Goal: Information Seeking & Learning: Learn about a topic

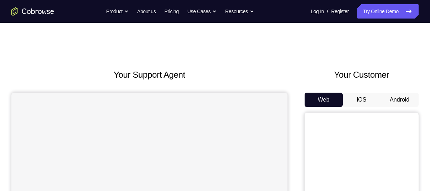
click at [396, 101] on button "Android" at bounding box center [399, 100] width 38 height 14
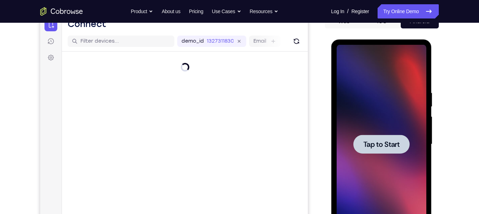
click at [386, 141] on span "Tap to Start" at bounding box center [381, 144] width 36 height 7
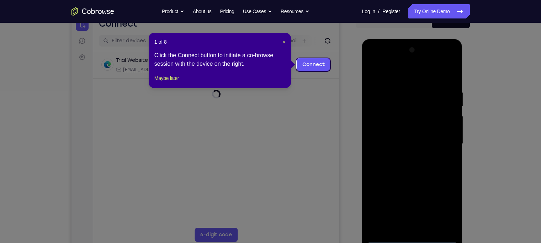
scroll to position [78, 0]
click at [284, 43] on span "×" at bounding box center [284, 43] width 3 height 6
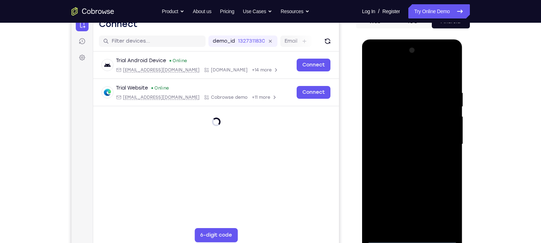
scroll to position [88, 0]
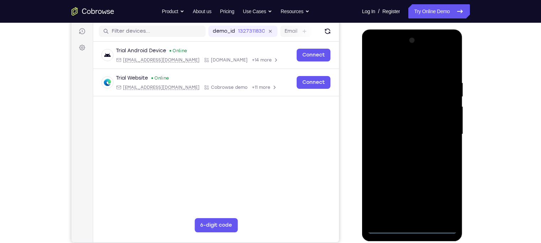
click at [413, 190] on div at bounding box center [413, 134] width 90 height 199
click at [429, 190] on div at bounding box center [413, 134] width 90 height 199
click at [375, 51] on div at bounding box center [413, 134] width 90 height 199
click at [429, 131] on div at bounding box center [413, 134] width 90 height 199
click at [406, 147] on div at bounding box center [413, 134] width 90 height 199
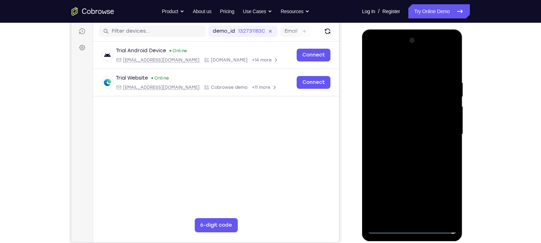
click at [401, 122] on div at bounding box center [413, 134] width 90 height 199
click at [396, 121] on div at bounding box center [413, 134] width 90 height 199
click at [400, 134] on div at bounding box center [413, 134] width 90 height 199
click at [406, 156] on div at bounding box center [413, 134] width 90 height 199
click at [407, 154] on div at bounding box center [413, 134] width 90 height 199
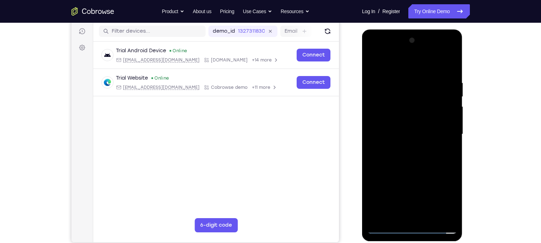
click at [429, 63] on div at bounding box center [413, 134] width 90 height 199
click at [429, 72] on div at bounding box center [413, 134] width 90 height 199
click at [429, 190] on div at bounding box center [413, 134] width 90 height 199
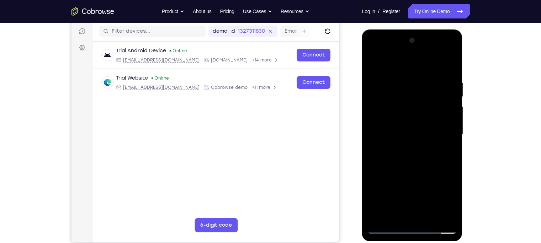
click at [421, 173] on div at bounding box center [413, 134] width 90 height 199
click at [404, 119] on div at bounding box center [413, 134] width 90 height 199
click at [384, 190] on div at bounding box center [413, 134] width 90 height 199
click at [429, 154] on div at bounding box center [413, 134] width 90 height 199
click at [429, 152] on div at bounding box center [413, 134] width 90 height 199
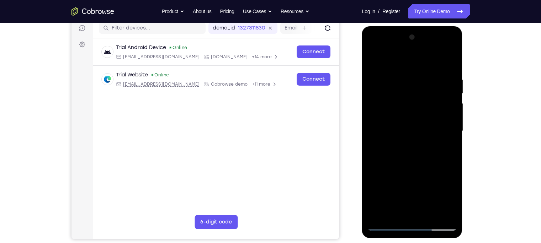
scroll to position [92, 0]
click at [374, 59] on div at bounding box center [413, 130] width 90 height 199
click at [375, 57] on div at bounding box center [413, 130] width 90 height 199
click at [429, 57] on div at bounding box center [413, 130] width 90 height 199
click at [423, 69] on div at bounding box center [413, 130] width 90 height 199
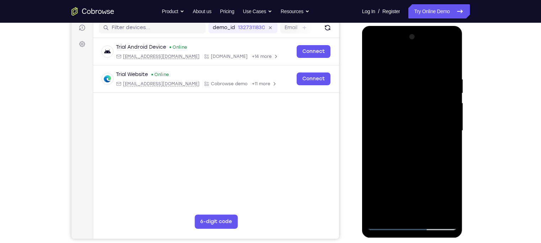
click at [370, 70] on div at bounding box center [413, 130] width 90 height 199
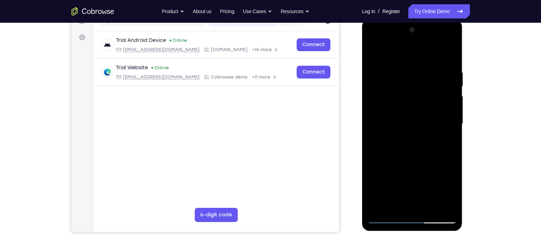
scroll to position [99, 0]
click at [375, 52] on div at bounding box center [413, 123] width 90 height 199
click at [425, 62] on div at bounding box center [413, 123] width 90 height 199
click at [375, 51] on div at bounding box center [413, 123] width 90 height 199
click at [373, 52] on div at bounding box center [413, 123] width 90 height 199
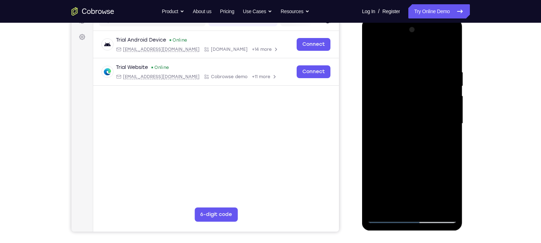
drag, startPoint x: 420, startPoint y: 128, endPoint x: 417, endPoint y: 100, distance: 27.8
click at [417, 100] on div at bounding box center [413, 123] width 90 height 199
click at [429, 123] on div at bounding box center [413, 123] width 90 height 199
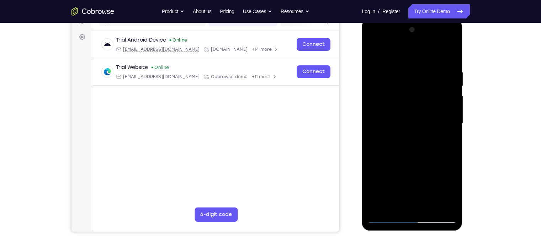
click at [429, 123] on div at bounding box center [413, 123] width 90 height 199
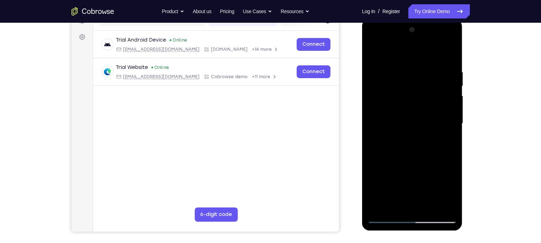
click at [375, 190] on div at bounding box center [413, 123] width 90 height 199
drag, startPoint x: 398, startPoint y: 191, endPoint x: 405, endPoint y: 106, distance: 85.0
click at [405, 106] on div at bounding box center [413, 123] width 90 height 199
drag, startPoint x: 414, startPoint y: 156, endPoint x: 418, endPoint y: 112, distance: 43.6
click at [418, 112] on div at bounding box center [413, 123] width 90 height 199
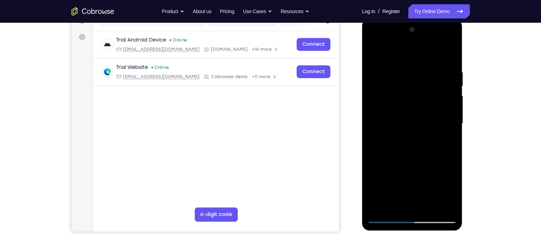
drag, startPoint x: 405, startPoint y: 147, endPoint x: 410, endPoint y: 108, distance: 38.8
click at [410, 108] on div at bounding box center [413, 123] width 90 height 199
click at [429, 121] on div at bounding box center [413, 123] width 90 height 199
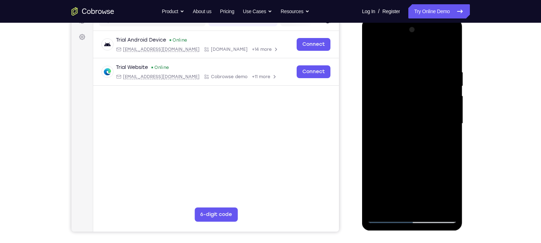
drag, startPoint x: 422, startPoint y: 105, endPoint x: 445, endPoint y: 250, distance: 146.7
click at [429, 190] on html "Online web based iOS Simulators and Android Emulators. Run iPhone, iPad, Mobile…" at bounding box center [412, 126] width 101 height 214
click at [404, 72] on div at bounding box center [413, 123] width 90 height 199
click at [429, 136] on div at bounding box center [413, 123] width 90 height 199
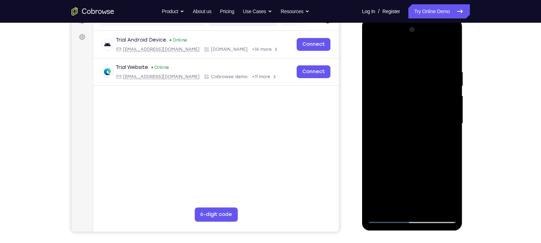
click at [429, 136] on div at bounding box center [413, 123] width 90 height 199
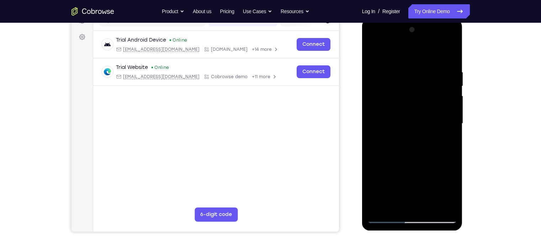
click at [375, 136] on div at bounding box center [413, 123] width 90 height 199
click at [383, 190] on div at bounding box center [413, 123] width 90 height 199
click at [429, 55] on div at bounding box center [413, 123] width 90 height 199
click at [418, 68] on div at bounding box center [413, 123] width 90 height 199
click at [429, 54] on div at bounding box center [413, 123] width 90 height 199
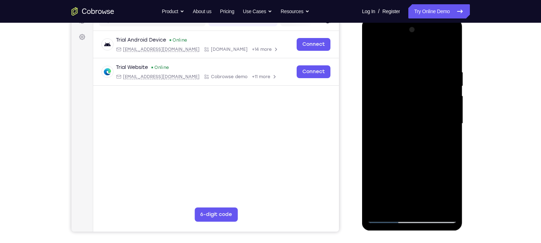
drag, startPoint x: 416, startPoint y: 136, endPoint x: 418, endPoint y: 95, distance: 41.7
click at [418, 95] on div at bounding box center [413, 123] width 90 height 199
drag, startPoint x: 405, startPoint y: 110, endPoint x: 404, endPoint y: 173, distance: 63.4
click at [404, 173] on div at bounding box center [413, 123] width 90 height 199
click at [425, 61] on div at bounding box center [413, 123] width 90 height 199
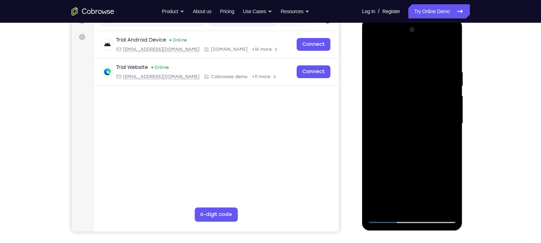
click at [429, 112] on div at bounding box center [413, 123] width 90 height 199
click at [429, 113] on div at bounding box center [413, 123] width 90 height 199
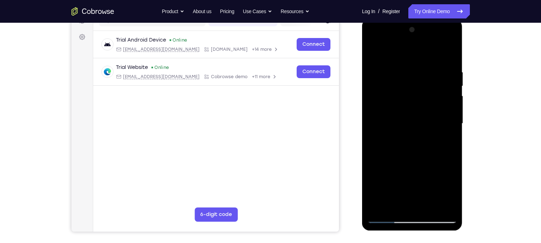
click at [429, 113] on div at bounding box center [413, 123] width 90 height 199
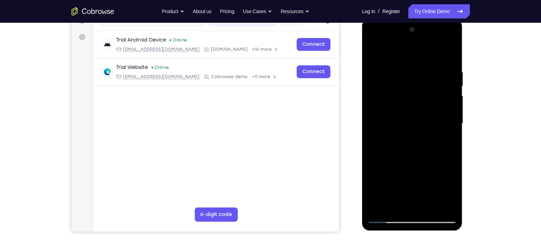
click at [429, 115] on div at bounding box center [413, 123] width 90 height 199
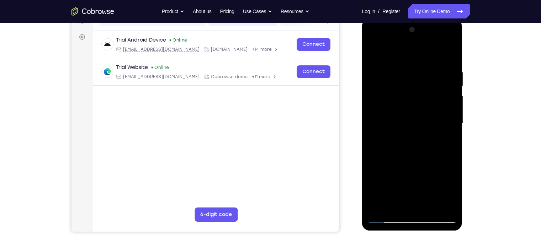
click at [429, 115] on div at bounding box center [413, 123] width 90 height 199
drag, startPoint x: 453, startPoint y: 115, endPoint x: 352, endPoint y: 109, distance: 101.3
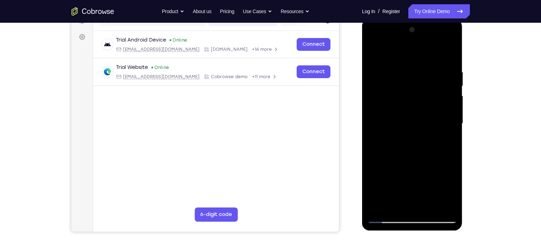
click at [362, 109] on html "Online web based iOS Simulators and Android Emulators. Run iPhone, iPad, Mobile…" at bounding box center [412, 126] width 101 height 214
drag, startPoint x: 448, startPoint y: 122, endPoint x: 351, endPoint y: 111, distance: 97.7
click at [362, 111] on html "Online web based iOS Simulators and Android Emulators. Run iPhone, iPad, Mobile…" at bounding box center [412, 126] width 101 height 214
click at [429, 146] on div at bounding box center [413, 123] width 90 height 199
click at [429, 127] on div at bounding box center [413, 123] width 90 height 199
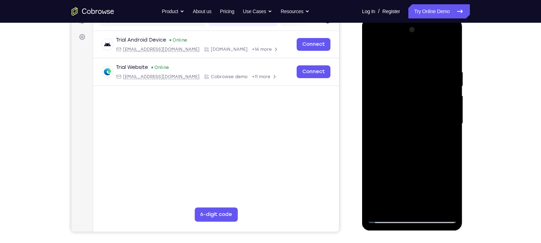
click at [429, 127] on div at bounding box center [413, 123] width 90 height 199
drag, startPoint x: 450, startPoint y: 127, endPoint x: 309, endPoint y: 115, distance: 141.7
click at [362, 115] on html "Online web based iOS Simulators and Android Emulators. Run iPhone, iPad, Mobile…" at bounding box center [412, 126] width 101 height 214
click at [429, 93] on div at bounding box center [413, 123] width 90 height 199
click at [429, 95] on div at bounding box center [413, 123] width 90 height 199
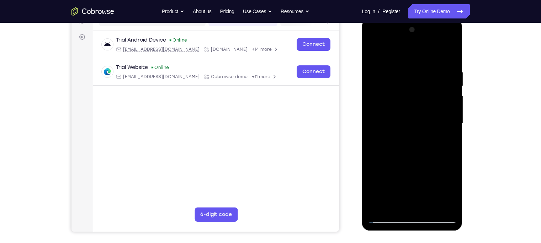
drag, startPoint x: 452, startPoint y: 95, endPoint x: 366, endPoint y: 106, distance: 86.6
click at [366, 106] on div at bounding box center [412, 125] width 101 height 212
drag, startPoint x: 433, startPoint y: 96, endPoint x: 351, endPoint y: 78, distance: 84.5
click at [362, 78] on html "Online web based iOS Simulators and Android Emulators. Run iPhone, iPad, Mobile…" at bounding box center [412, 126] width 101 height 214
drag, startPoint x: 440, startPoint y: 119, endPoint x: 336, endPoint y: 72, distance: 113.7
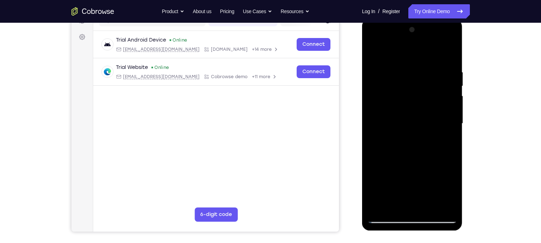
click at [362, 72] on html "Online web based iOS Simulators and Android Emulators. Run iPhone, iPad, Mobile…" at bounding box center [412, 126] width 101 height 214
drag, startPoint x: 434, startPoint y: 126, endPoint x: 313, endPoint y: 102, distance: 123.7
click at [362, 102] on html "Online web based iOS Simulators and Android Emulators. Run iPhone, iPad, Mobile…" at bounding box center [412, 126] width 101 height 214
click at [429, 53] on div at bounding box center [413, 123] width 90 height 199
click at [429, 190] on div at bounding box center [413, 123] width 90 height 199
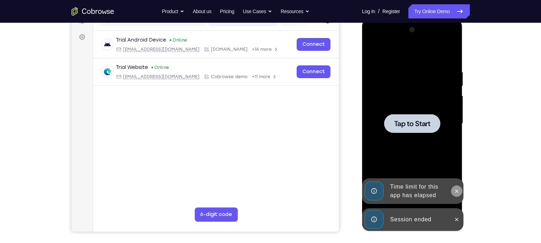
click at [429, 189] on icon at bounding box center [457, 192] width 6 height 6
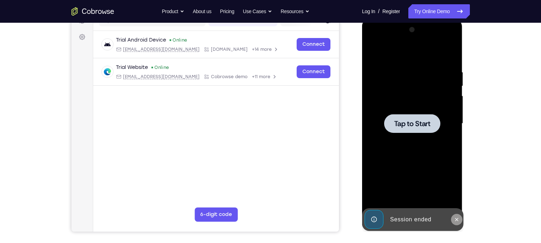
click at [429, 190] on icon at bounding box center [457, 220] width 6 height 6
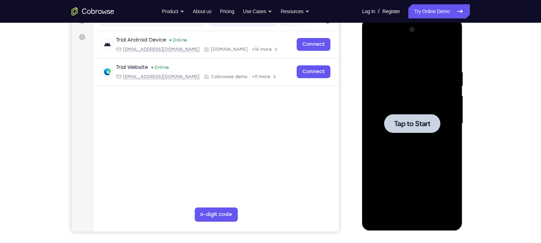
click at [407, 114] on div at bounding box center [413, 123] width 90 height 199
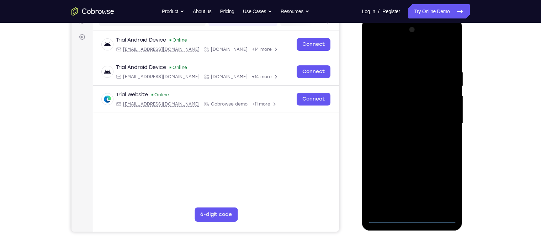
click at [412, 190] on div at bounding box center [413, 123] width 90 height 199
click at [411, 190] on div at bounding box center [413, 123] width 90 height 199
click at [429, 190] on div at bounding box center [413, 123] width 90 height 199
click at [373, 41] on div at bounding box center [413, 123] width 90 height 199
click at [429, 126] on div at bounding box center [413, 123] width 90 height 199
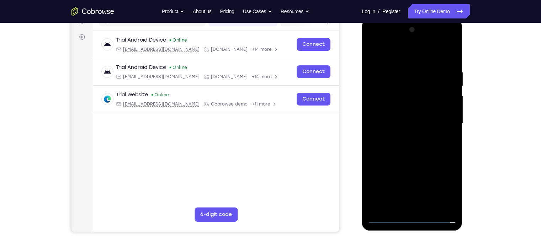
click at [405, 136] on div at bounding box center [413, 123] width 90 height 199
click at [392, 117] on div at bounding box center [413, 123] width 90 height 199
click at [385, 111] on div at bounding box center [413, 123] width 90 height 199
click at [399, 124] on div at bounding box center [413, 123] width 90 height 199
click at [410, 146] on div at bounding box center [413, 123] width 90 height 199
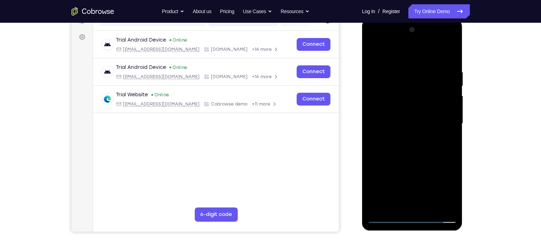
click at [429, 190] on div at bounding box center [413, 123] width 90 height 199
click at [415, 156] on div at bounding box center [413, 123] width 90 height 199
click at [429, 190] on div at bounding box center [413, 123] width 90 height 199
click at [409, 163] on div at bounding box center [413, 123] width 90 height 199
click at [378, 146] on div at bounding box center [413, 123] width 90 height 199
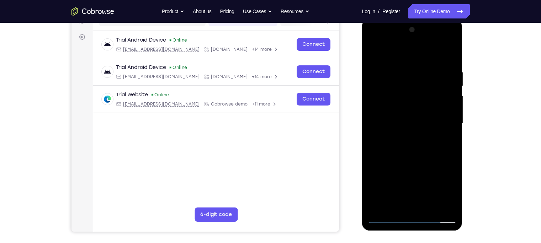
click at [385, 56] on div at bounding box center [413, 123] width 90 height 199
click at [379, 69] on div at bounding box center [413, 123] width 90 height 199
click at [429, 127] on div at bounding box center [413, 123] width 90 height 199
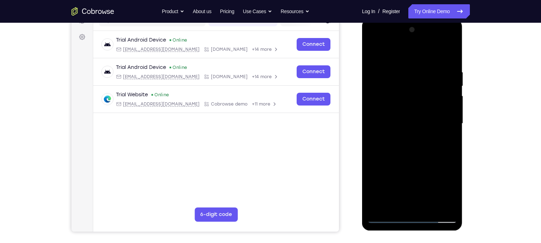
click at [429, 127] on div at bounding box center [413, 123] width 90 height 199
click at [429, 131] on div at bounding box center [413, 123] width 90 height 199
click at [393, 190] on div at bounding box center [413, 123] width 90 height 199
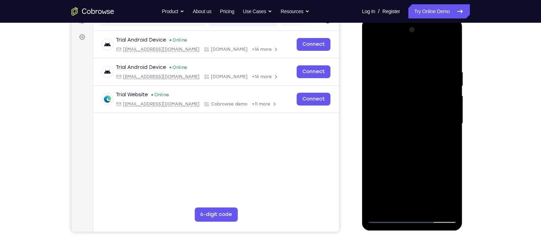
click at [404, 122] on div at bounding box center [413, 123] width 90 height 199
click at [427, 190] on div at bounding box center [413, 123] width 90 height 199
click at [429, 190] on div at bounding box center [413, 123] width 90 height 199
click at [376, 119] on div at bounding box center [413, 123] width 90 height 199
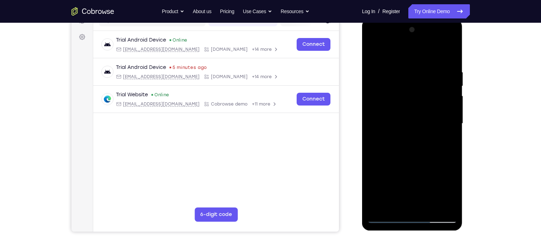
click at [376, 119] on div at bounding box center [413, 123] width 90 height 199
click at [429, 190] on div at bounding box center [413, 123] width 90 height 199
click at [429, 117] on div at bounding box center [413, 123] width 90 height 199
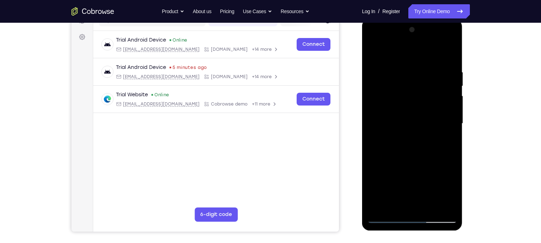
click at [429, 117] on div at bounding box center [413, 123] width 90 height 199
click at [429, 190] on div at bounding box center [413, 123] width 90 height 199
click at [429, 56] on div at bounding box center [413, 123] width 90 height 199
click at [374, 51] on div at bounding box center [413, 123] width 90 height 199
click at [372, 53] on div at bounding box center [413, 123] width 90 height 199
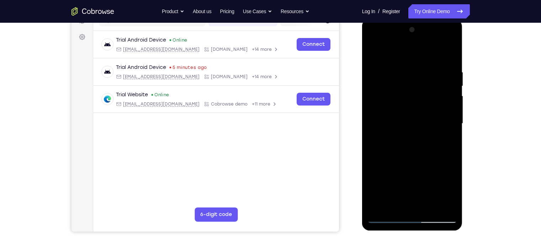
click at [374, 52] on div at bounding box center [413, 123] width 90 height 199
click at [429, 52] on div at bounding box center [413, 123] width 90 height 199
click at [373, 51] on div at bounding box center [413, 123] width 90 height 199
click at [429, 190] on div at bounding box center [413, 123] width 90 height 199
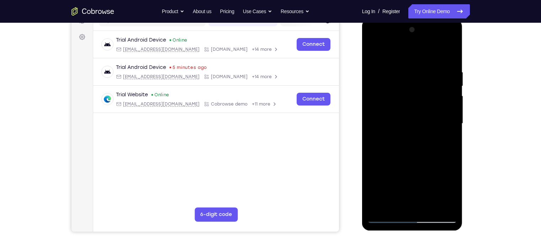
drag, startPoint x: 408, startPoint y: 100, endPoint x: 422, endPoint y: 250, distance: 150.5
click at [422, 190] on html "Online web based iOS Simulators and Android Emulators. Run iPhone, iPad, Mobile…" at bounding box center [412, 126] width 101 height 214
drag, startPoint x: 417, startPoint y: 188, endPoint x: 415, endPoint y: 137, distance: 50.9
click at [415, 137] on div at bounding box center [413, 123] width 90 height 199
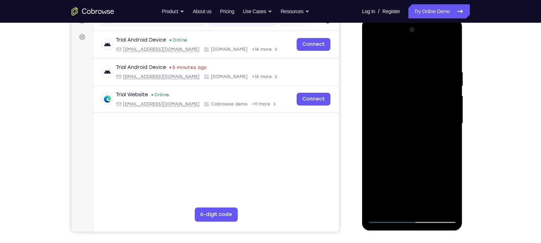
drag, startPoint x: 415, startPoint y: 137, endPoint x: 411, endPoint y: 250, distance: 112.5
click at [411, 190] on html "Online web based iOS Simulators and Android Emulators. Run iPhone, iPad, Mobile…" at bounding box center [412, 126] width 101 height 214
click at [374, 56] on div at bounding box center [413, 123] width 90 height 199
drag, startPoint x: 409, startPoint y: 111, endPoint x: 409, endPoint y: 212, distance: 101.1
click at [409, 190] on div at bounding box center [413, 123] width 90 height 199
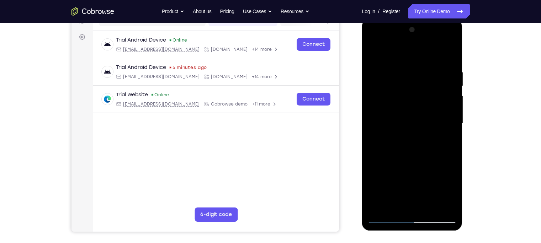
click at [414, 148] on div at bounding box center [413, 123] width 90 height 199
click at [373, 54] on div at bounding box center [413, 123] width 90 height 199
drag, startPoint x: 442, startPoint y: 63, endPoint x: 305, endPoint y: 77, distance: 138.5
click at [362, 77] on html "Online web based iOS Simulators and Android Emulators. Run iPhone, iPad, Mobile…" at bounding box center [412, 126] width 101 height 214
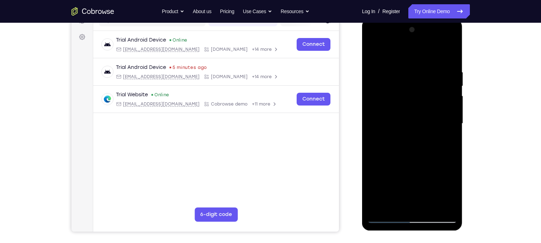
drag, startPoint x: 445, startPoint y: 67, endPoint x: 391, endPoint y: 65, distance: 53.8
click at [391, 65] on div at bounding box center [413, 123] width 90 height 199
drag, startPoint x: 440, startPoint y: 70, endPoint x: 378, endPoint y: 75, distance: 61.4
click at [378, 75] on div at bounding box center [413, 123] width 90 height 199
drag, startPoint x: 446, startPoint y: 68, endPoint x: 385, endPoint y: 65, distance: 60.6
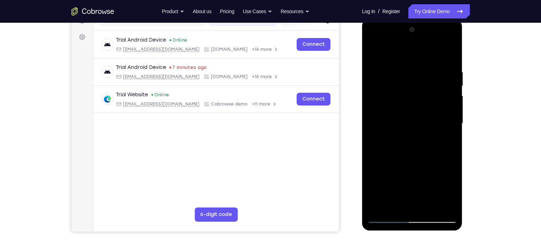
click at [385, 65] on div at bounding box center [413, 123] width 90 height 199
click at [428, 67] on div at bounding box center [413, 123] width 90 height 199
click at [429, 112] on div at bounding box center [413, 123] width 90 height 199
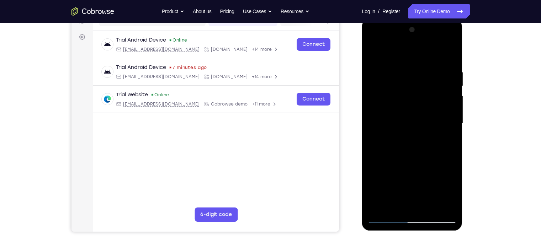
click at [429, 112] on div at bounding box center [413, 123] width 90 height 199
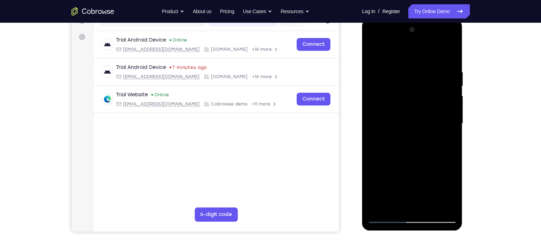
click at [429, 112] on div at bounding box center [413, 123] width 90 height 199
click at [388, 190] on div at bounding box center [413, 123] width 90 height 199
click at [393, 190] on div at bounding box center [413, 123] width 90 height 199
drag, startPoint x: 421, startPoint y: 180, endPoint x: 421, endPoint y: 131, distance: 49.5
click at [421, 131] on div at bounding box center [413, 123] width 90 height 199
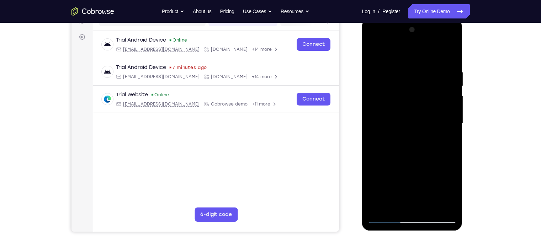
drag, startPoint x: 420, startPoint y: 178, endPoint x: 422, endPoint y: 120, distance: 58.4
click at [422, 120] on div at bounding box center [413, 123] width 90 height 199
click at [372, 173] on div at bounding box center [413, 123] width 90 height 199
click at [404, 123] on div at bounding box center [413, 123] width 90 height 199
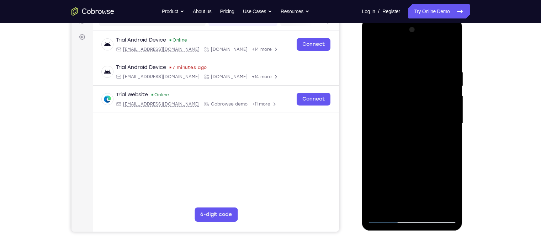
click at [427, 190] on div at bounding box center [413, 123] width 90 height 199
click at [429, 190] on div at bounding box center [413, 123] width 90 height 199
click at [429, 54] on div at bounding box center [413, 123] width 90 height 199
click at [429, 190] on div at bounding box center [413, 123] width 90 height 199
drag, startPoint x: 404, startPoint y: 104, endPoint x: 405, endPoint y: 246, distance: 142.4
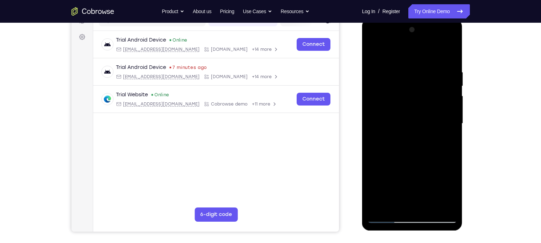
click at [405, 190] on html "Online web based iOS Simulators and Android Emulators. Run iPhone, iPad, Mobile…" at bounding box center [412, 126] width 101 height 214
drag, startPoint x: 414, startPoint y: 111, endPoint x: 420, endPoint y: 250, distance: 138.6
click at [420, 190] on html "Online web based iOS Simulators and Android Emulators. Run iPhone, iPad, Mobile…" at bounding box center [412, 126] width 101 height 214
drag, startPoint x: 409, startPoint y: 117, endPoint x: 416, endPoint y: 250, distance: 132.6
click at [416, 190] on html "Online web based iOS Simulators and Android Emulators. Run iPhone, iPad, Mobile…" at bounding box center [412, 126] width 101 height 214
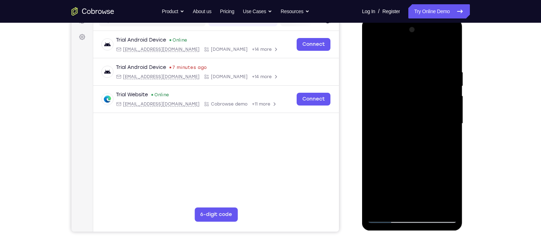
drag, startPoint x: 414, startPoint y: 87, endPoint x: 425, endPoint y: 250, distance: 163.0
click at [425, 190] on html "Online web based iOS Simulators and Android Emulators. Run iPhone, iPad, Mobile…" at bounding box center [412, 126] width 101 height 214
click at [390, 190] on div at bounding box center [413, 123] width 90 height 199
click at [386, 190] on div at bounding box center [413, 123] width 90 height 199
click at [429, 190] on div at bounding box center [413, 123] width 90 height 199
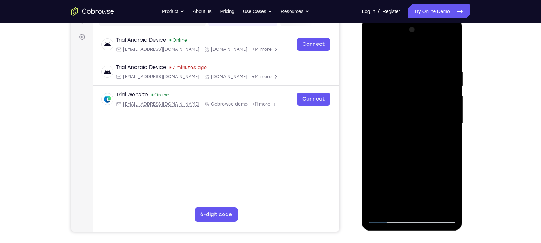
click at [429, 190] on div at bounding box center [413, 123] width 90 height 199
drag, startPoint x: 409, startPoint y: 111, endPoint x: 419, endPoint y: 250, distance: 139.2
click at [419, 190] on html "Online web based iOS Simulators and Android Emulators. Run iPhone, iPad, Mobile…" at bounding box center [412, 126] width 101 height 214
click at [396, 112] on div at bounding box center [413, 123] width 90 height 199
click at [372, 53] on div at bounding box center [413, 123] width 90 height 199
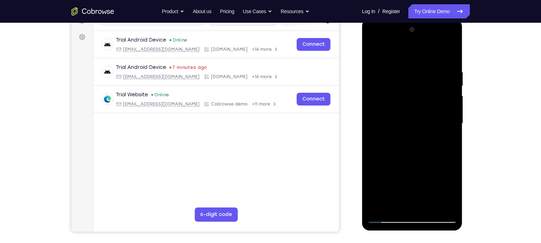
drag, startPoint x: 403, startPoint y: 88, endPoint x: 455, endPoint y: 250, distance: 170.5
click at [429, 190] on html "Online web based iOS Simulators and Android Emulators. Run iPhone, iPad, Mobile…" at bounding box center [412, 126] width 101 height 214
drag, startPoint x: 410, startPoint y: 105, endPoint x: 447, endPoint y: 250, distance: 149.1
click at [429, 190] on html "Online web based iOS Simulators and Android Emulators. Run iPhone, iPad, Mobile…" at bounding box center [412, 126] width 101 height 214
click at [375, 49] on div at bounding box center [413, 123] width 90 height 199
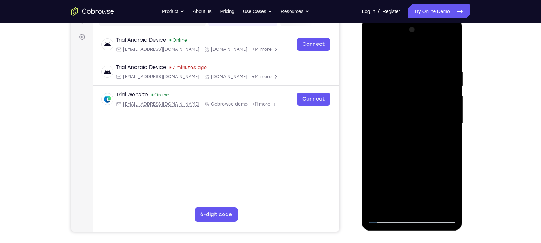
drag, startPoint x: 411, startPoint y: 90, endPoint x: 386, endPoint y: 250, distance: 161.4
click at [386, 190] on html "Online web based iOS Simulators and Android Emulators. Run iPhone, iPad, Mobile…" at bounding box center [412, 126] width 101 height 214
drag, startPoint x: 412, startPoint y: 88, endPoint x: 395, endPoint y: 250, distance: 162.8
click at [395, 190] on html "Online web based iOS Simulators and Android Emulators. Run iPhone, iPad, Mobile…" at bounding box center [412, 126] width 101 height 214
click at [404, 75] on div at bounding box center [413, 123] width 90 height 199
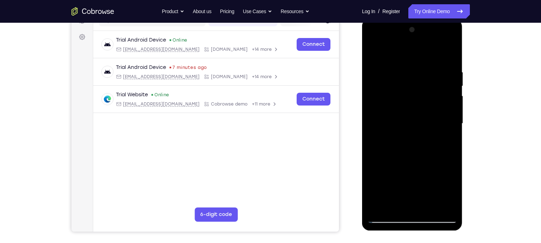
click at [407, 190] on div at bounding box center [413, 123] width 90 height 199
click at [429, 57] on div at bounding box center [413, 123] width 90 height 199
click at [423, 65] on div at bounding box center [413, 123] width 90 height 199
click at [398, 190] on div at bounding box center [413, 123] width 90 height 199
click at [417, 130] on div at bounding box center [413, 123] width 90 height 199
